Goal: Task Accomplishment & Management: Manage account settings

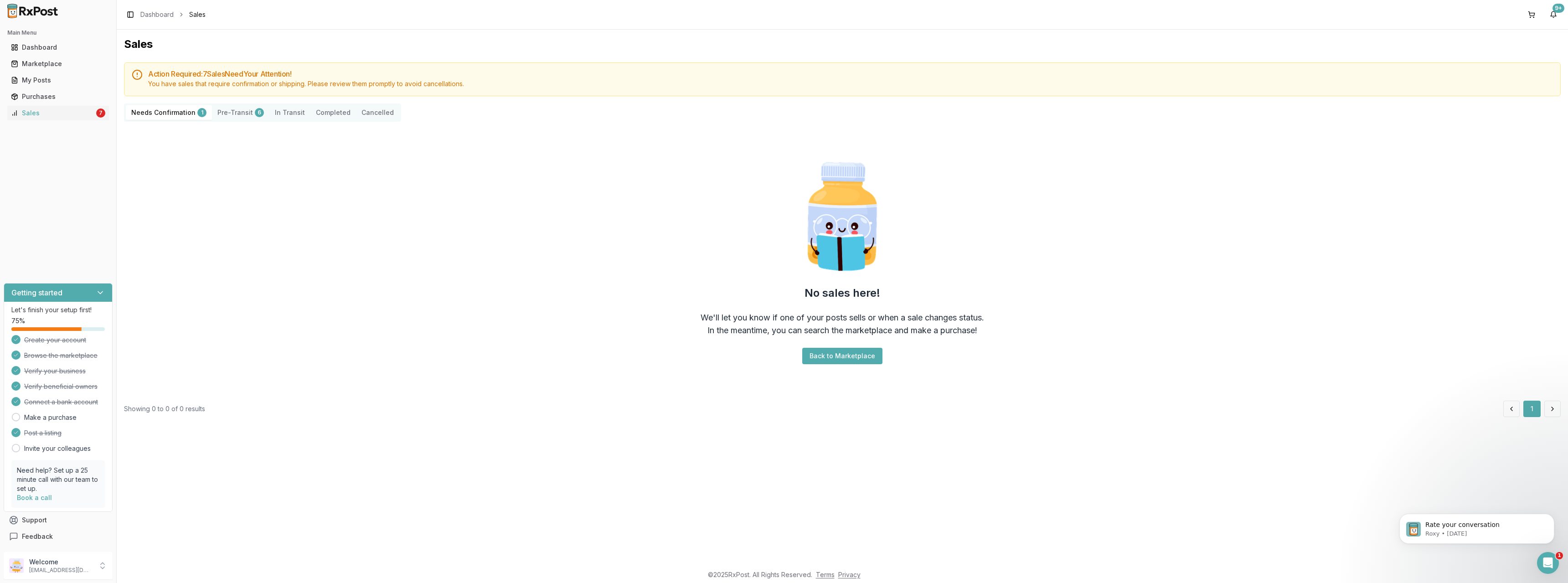
click at [179, 114] on Confirmation "Needs Confirmation 1" at bounding box center [169, 113] width 86 height 14
click at [175, 112] on Confirmation "Needs Confirmation 1" at bounding box center [169, 113] width 86 height 14
click at [27, 112] on div "Sales" at bounding box center [52, 113] width 83 height 9
click at [41, 94] on div "Purchases" at bounding box center [58, 96] width 94 height 9
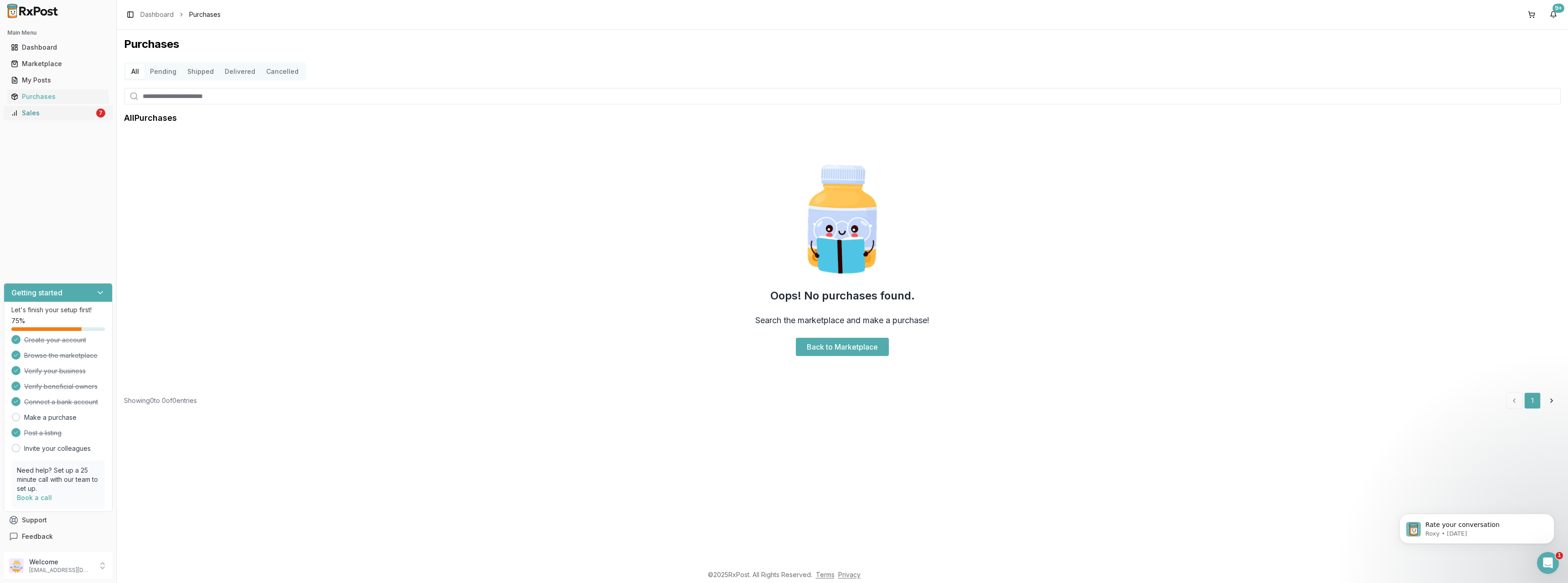
click at [42, 112] on div "Sales" at bounding box center [52, 113] width 83 height 9
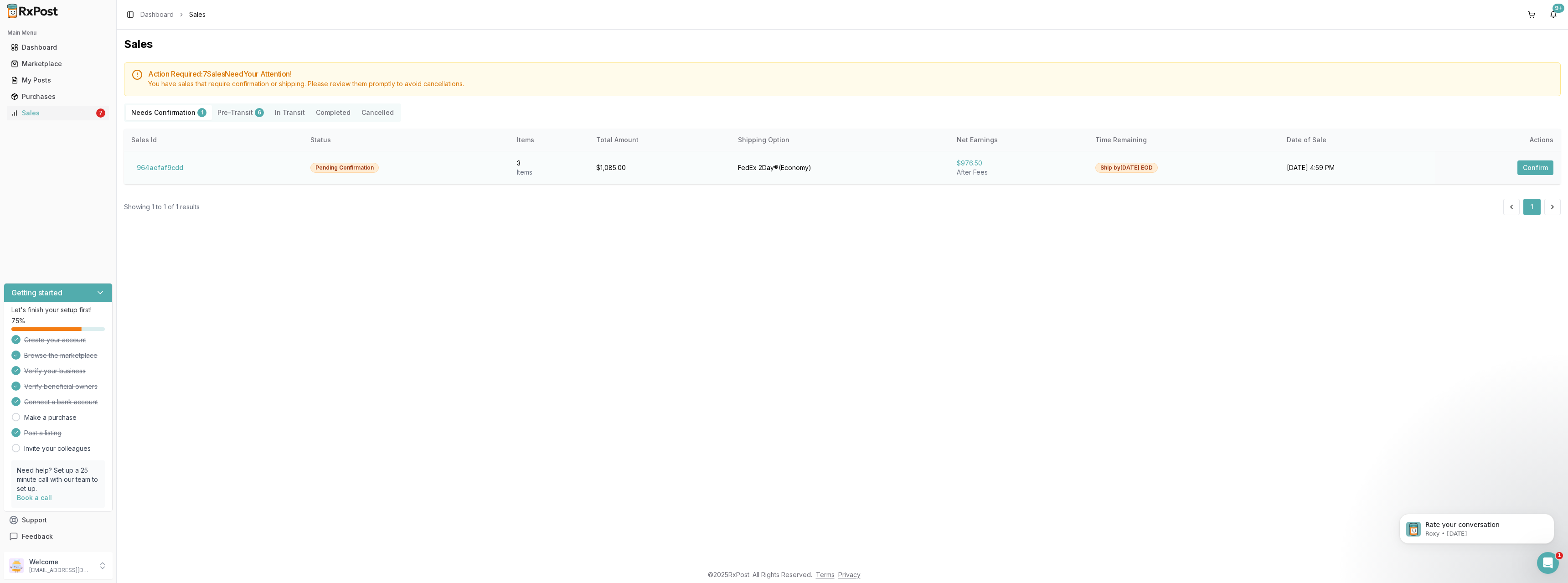
click at [1524, 166] on button "Confirm" at bounding box center [1535, 167] width 36 height 14
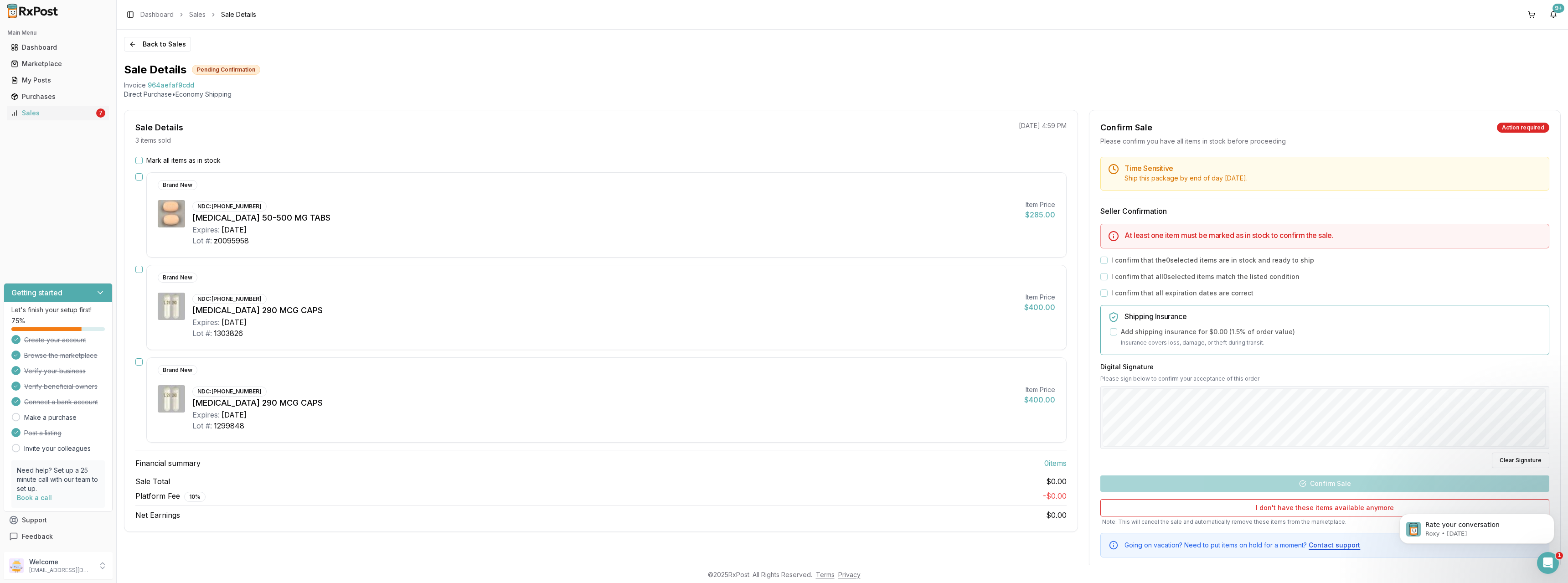
click at [140, 157] on button "Mark all items as in stock" at bounding box center [139, 160] width 7 height 7
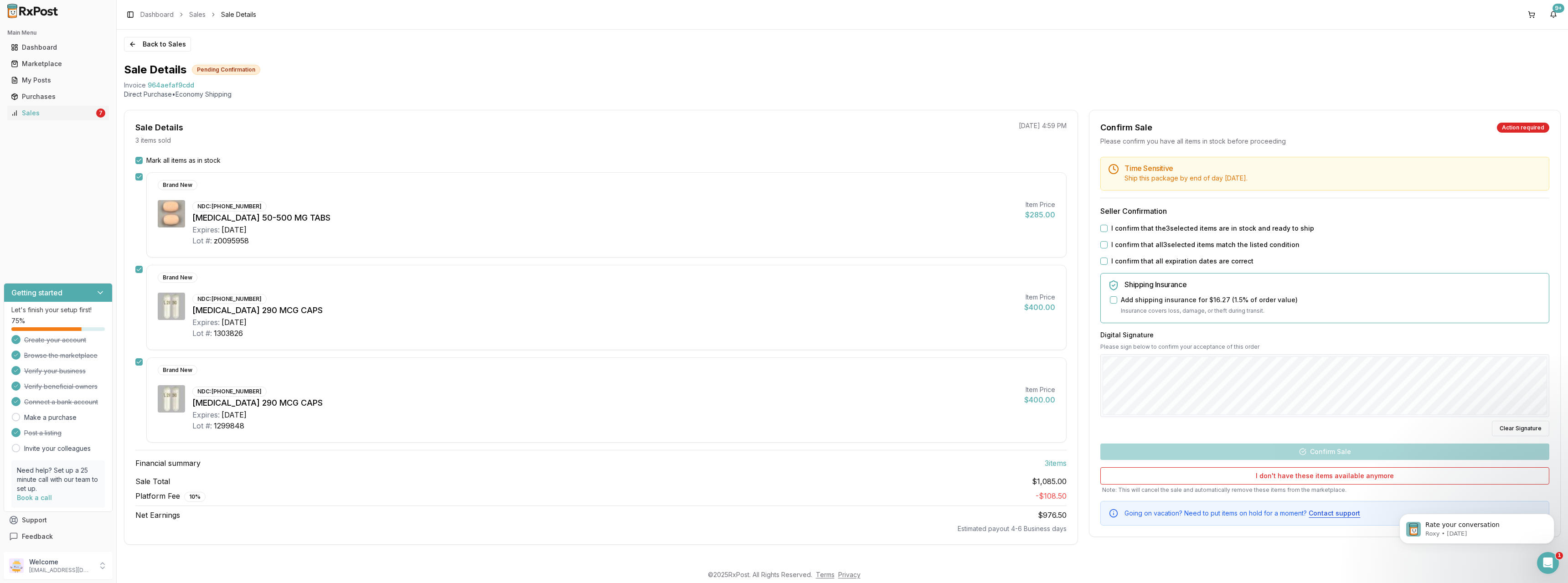
drag, startPoint x: 1103, startPoint y: 226, endPoint x: 1107, endPoint y: 243, distance: 17.5
click at [1103, 227] on button "I confirm that the 3 selected items are in stock and ready to ship" at bounding box center [1104, 228] width 7 height 7
click at [1107, 247] on button "I confirm that all 3 selected items match the listed condition" at bounding box center [1104, 244] width 7 height 7
click at [1105, 259] on button "I confirm that all expiration dates are correct" at bounding box center [1104, 261] width 7 height 7
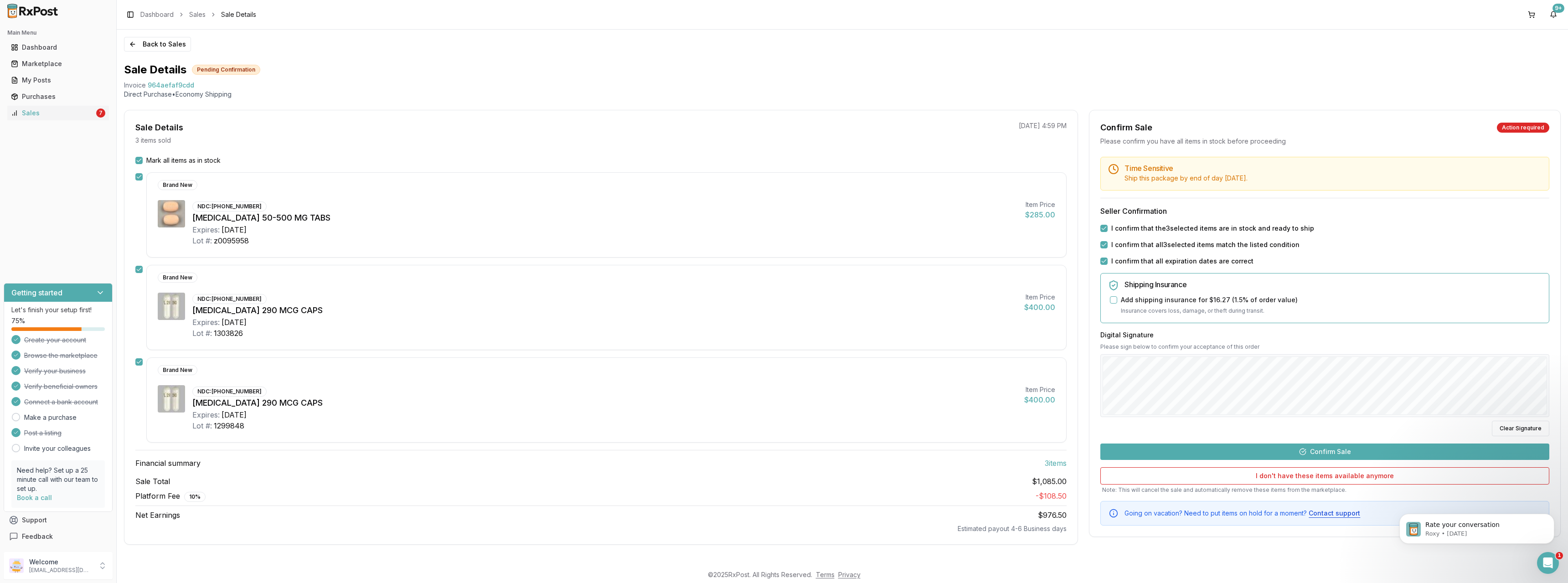
click at [1291, 452] on button "Confirm Sale" at bounding box center [1325, 451] width 449 height 17
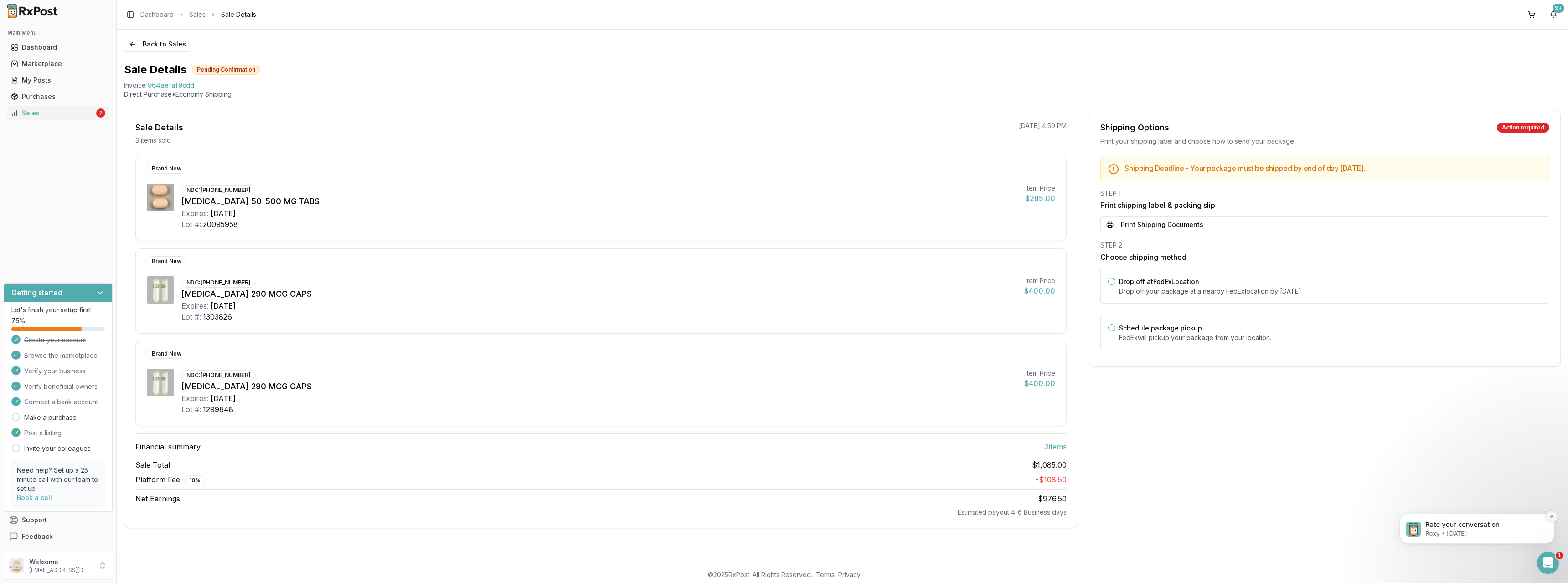
click at [1550, 517] on icon "Dismiss notification" at bounding box center [1551, 516] width 5 height 5
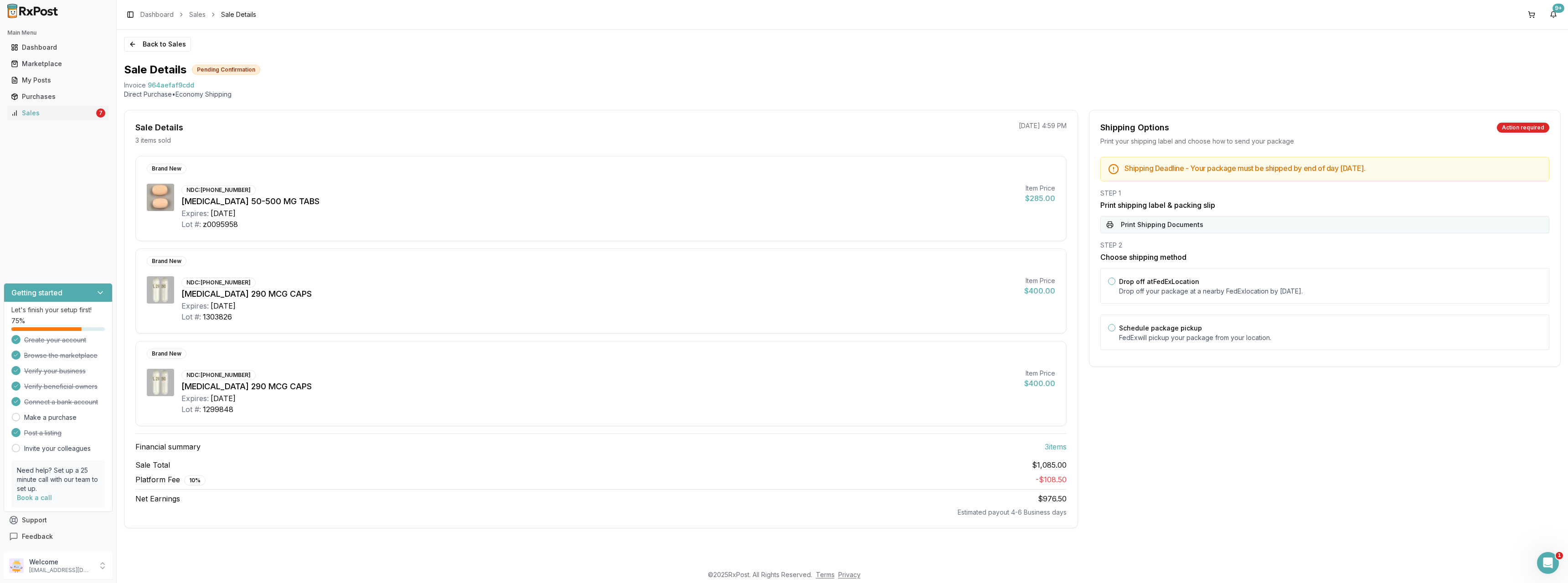
click at [1170, 225] on button "Print Shipping Documents" at bounding box center [1325, 224] width 449 height 17
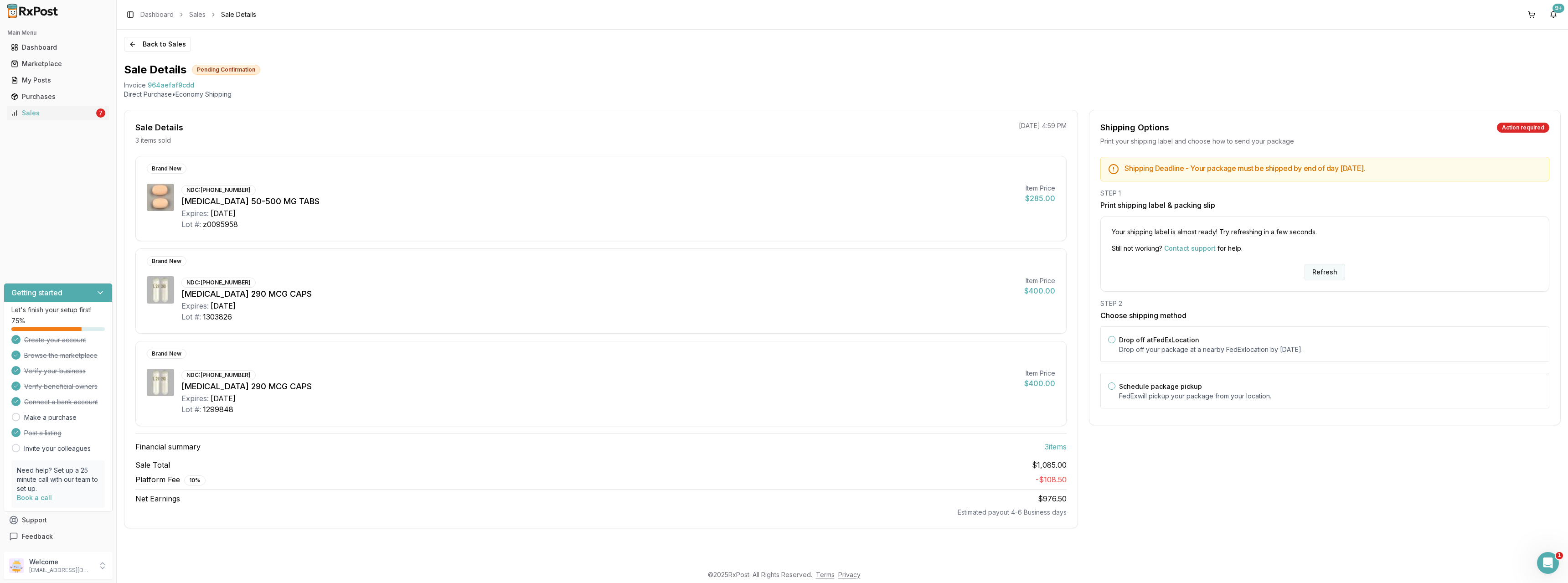
click at [1339, 274] on button "Refresh" at bounding box center [1324, 272] width 40 height 17
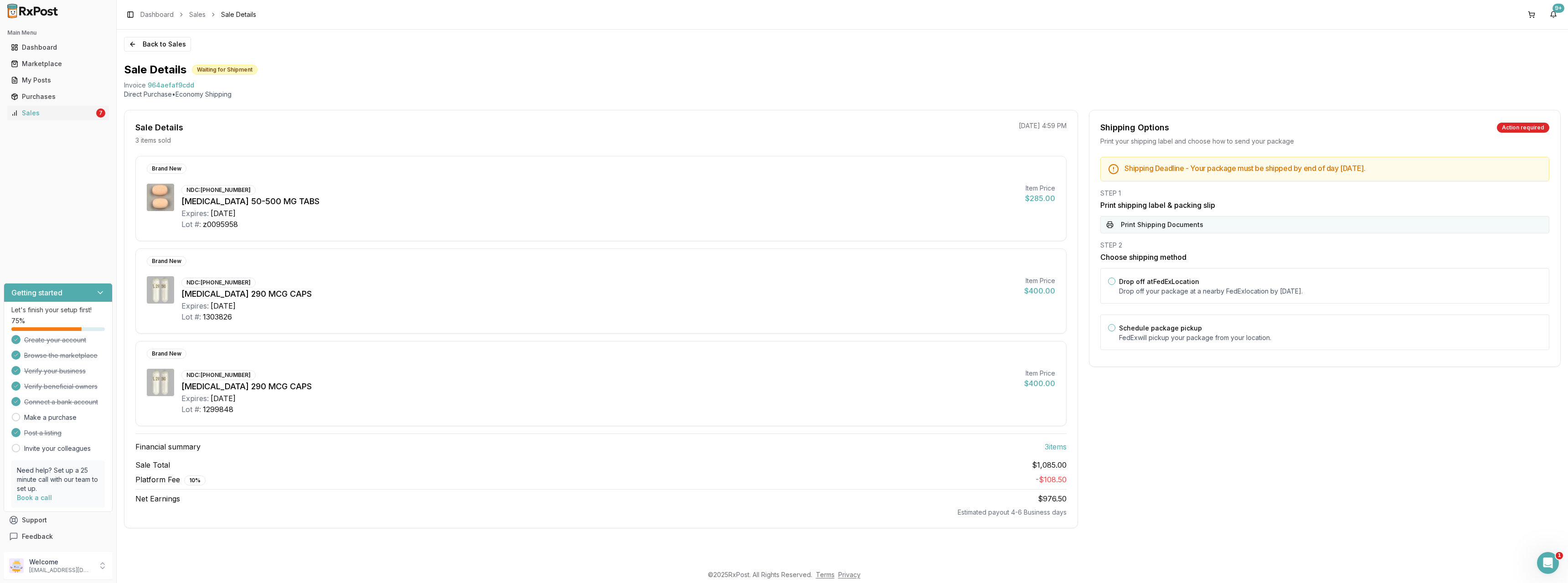
click at [1199, 227] on button "Print Shipping Documents" at bounding box center [1325, 224] width 449 height 17
